Goal: Navigation & Orientation: Find specific page/section

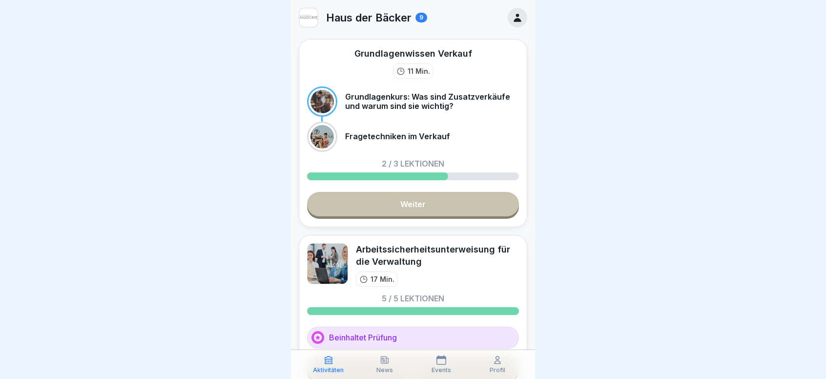
click at [569, 276] on div at bounding box center [413, 189] width 826 height 379
click at [419, 203] on link "Weiter" at bounding box center [413, 204] width 212 height 24
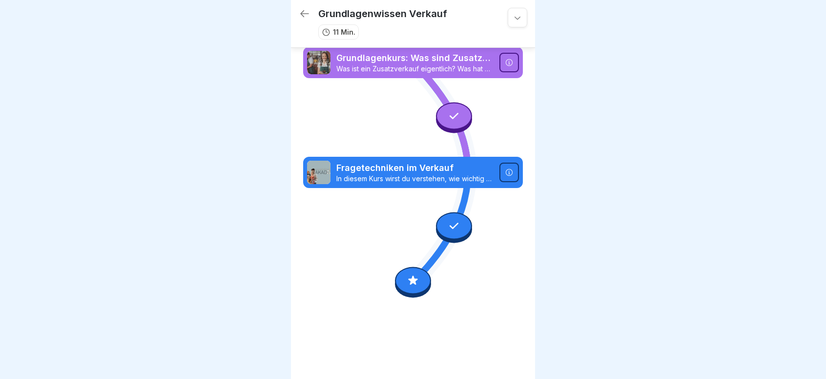
click at [298, 10] on div "Grundlagenwissen Verkauf 11 Min." at bounding box center [413, 24] width 244 height 48
click at [302, 12] on div "Grundlagenwissen Verkauf 11 Min." at bounding box center [399, 24] width 201 height 32
click at [302, 10] on icon at bounding box center [304, 13] width 9 height 7
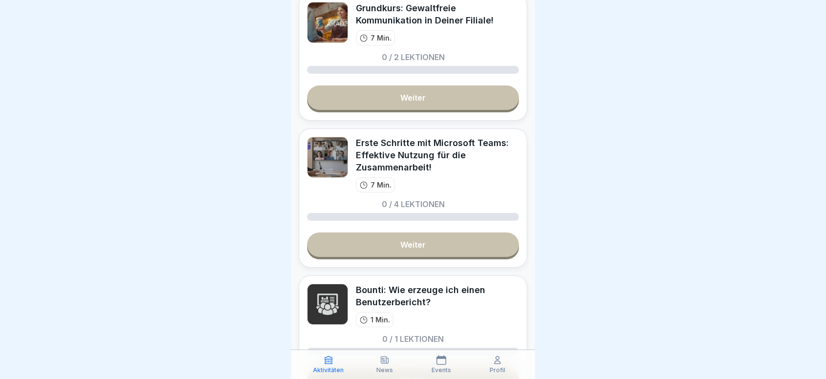
scroll to position [879, 0]
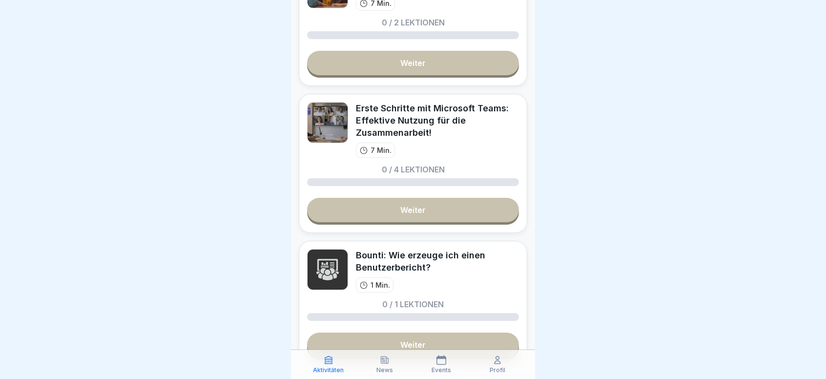
click at [370, 209] on link "Weiter" at bounding box center [413, 210] width 212 height 24
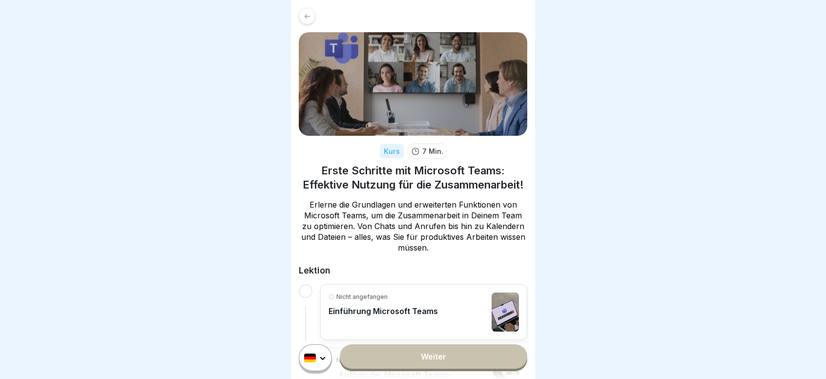
click at [313, 23] on link at bounding box center [413, 16] width 229 height 17
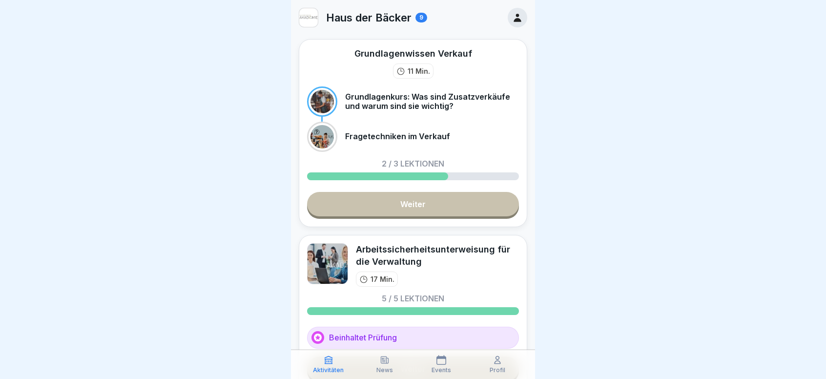
click at [391, 363] on div "News" at bounding box center [386, 364] width 52 height 19
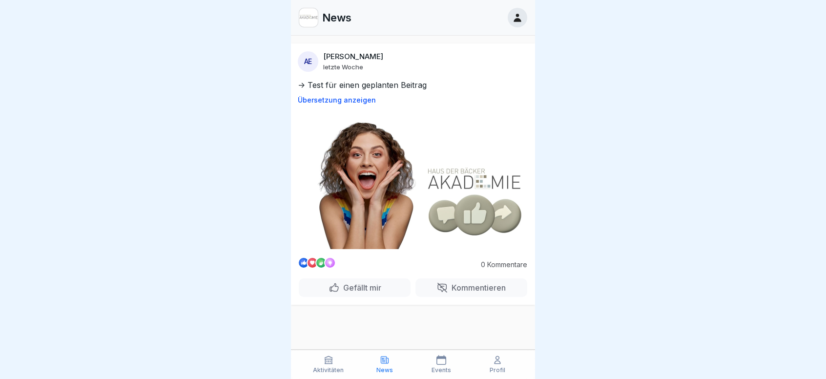
scroll to position [7, 0]
click at [433, 368] on p "Events" at bounding box center [442, 370] width 20 height 7
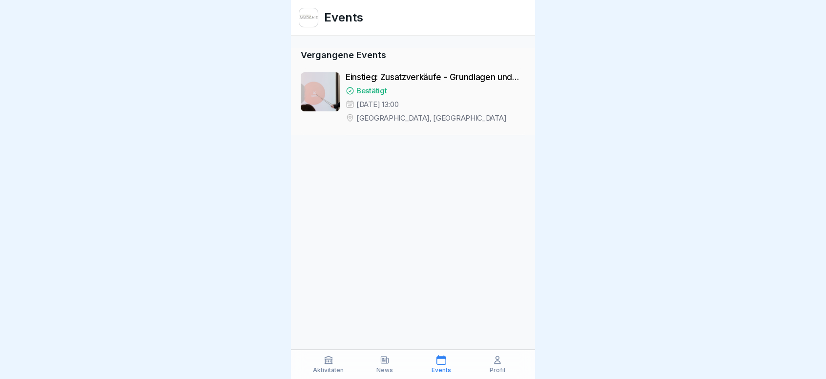
click at [496, 371] on p "Profil" at bounding box center [498, 370] width 16 height 7
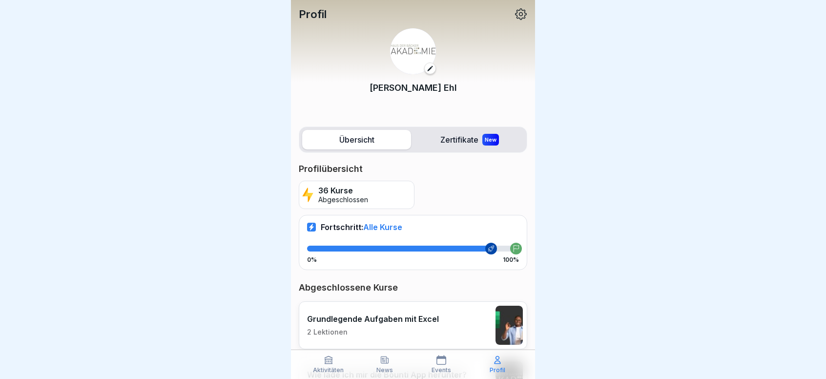
click at [449, 142] on label "Zertifikate New" at bounding box center [469, 140] width 109 height 20
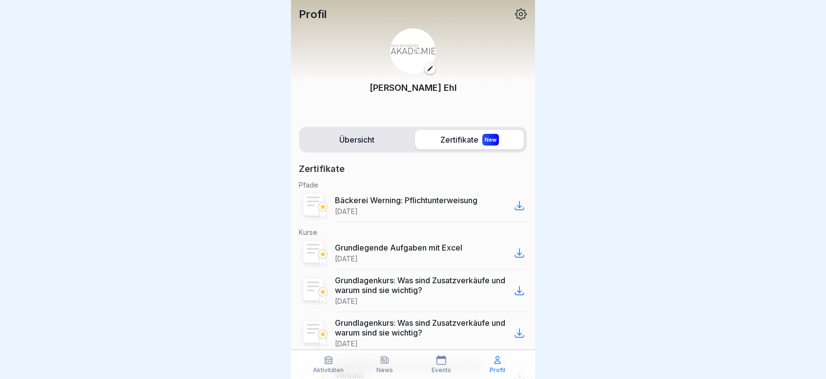
click at [363, 138] on label "Übersicht" at bounding box center [356, 140] width 109 height 20
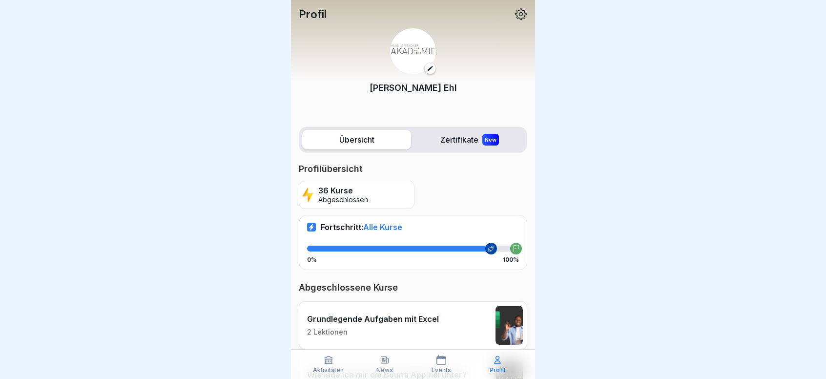
click at [329, 364] on icon at bounding box center [329, 360] width 10 height 10
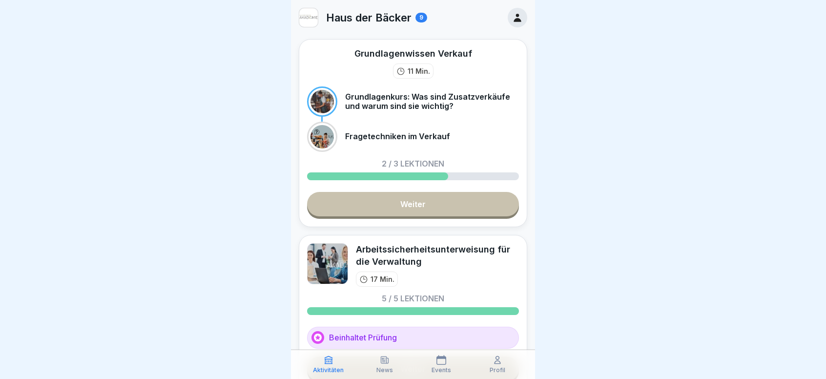
click at [601, 21] on div at bounding box center [413, 189] width 826 height 379
click at [241, 47] on div at bounding box center [413, 189] width 826 height 379
